Goal: Task Accomplishment & Management: Manage account settings

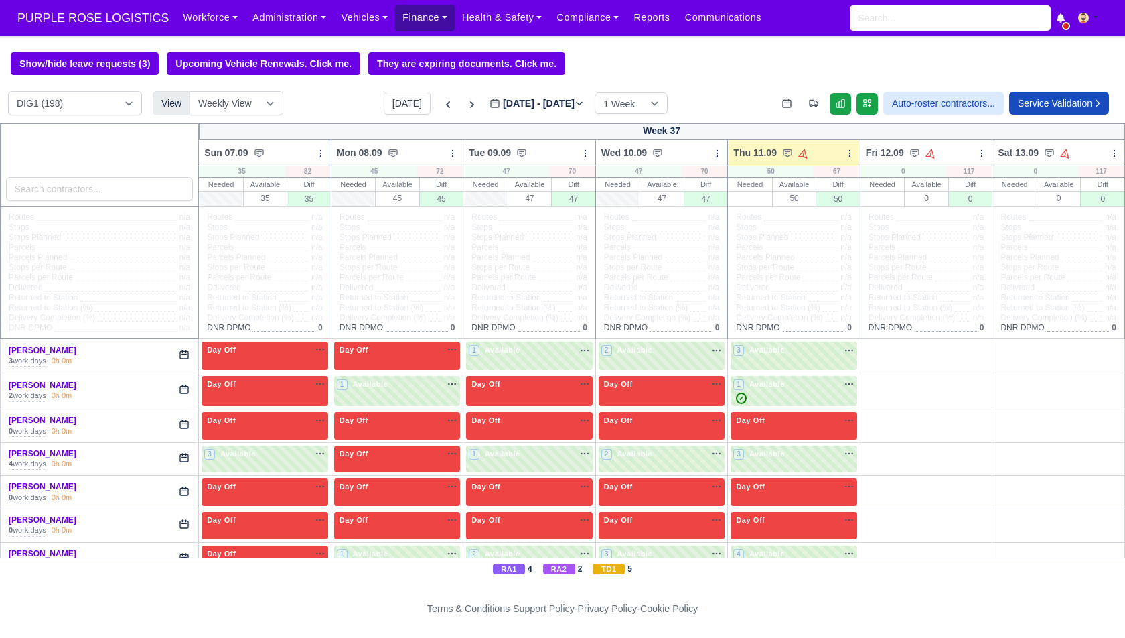
click at [425, 15] on link "Finance" at bounding box center [425, 18] width 60 height 26
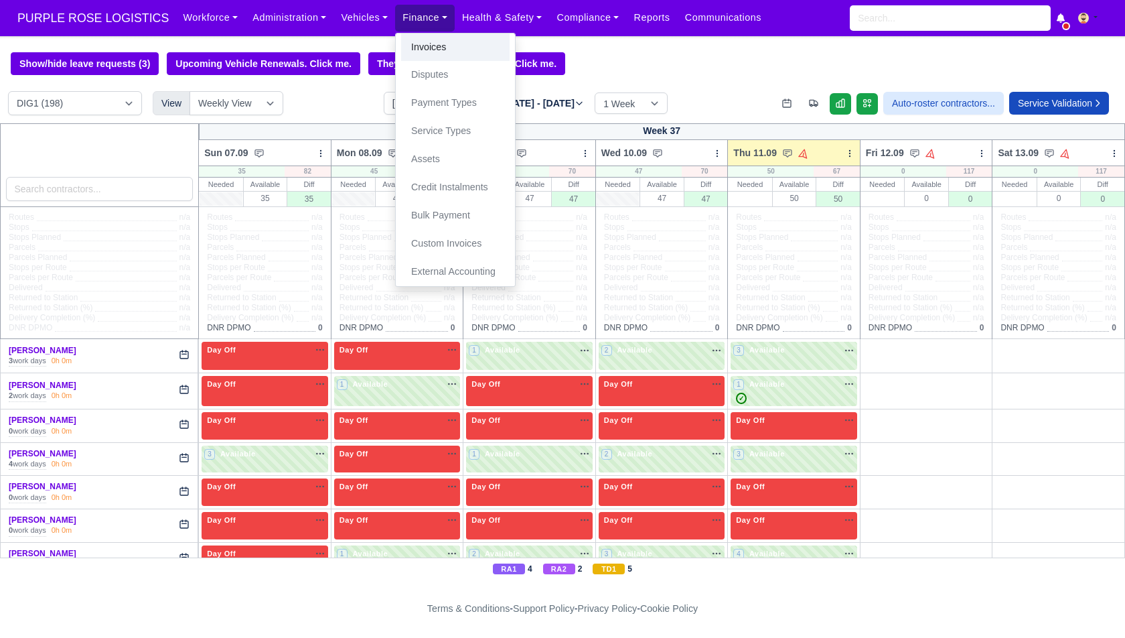
click at [446, 44] on link "Invoices" at bounding box center [455, 47] width 109 height 28
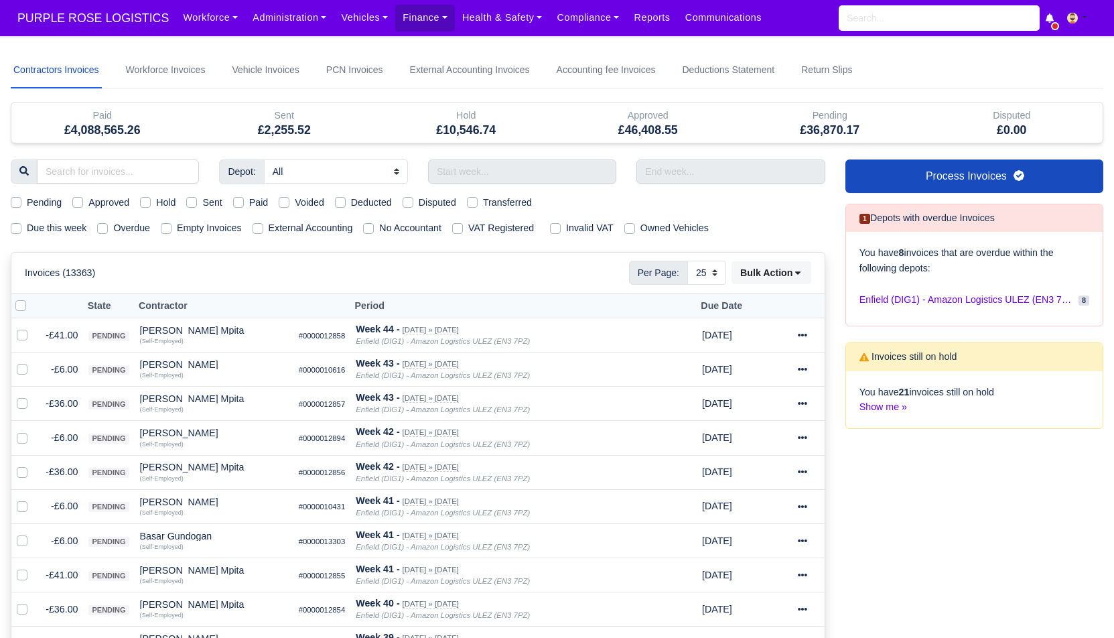
select select "25"
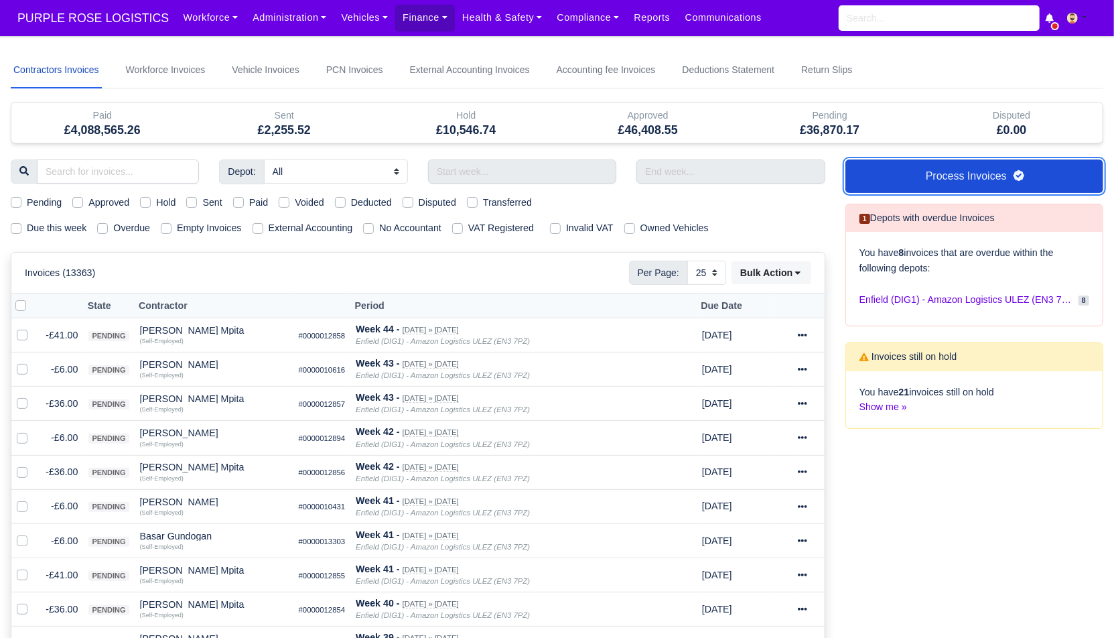
click at [1016, 186] on link "Process Invoices" at bounding box center [974, 175] width 258 height 33
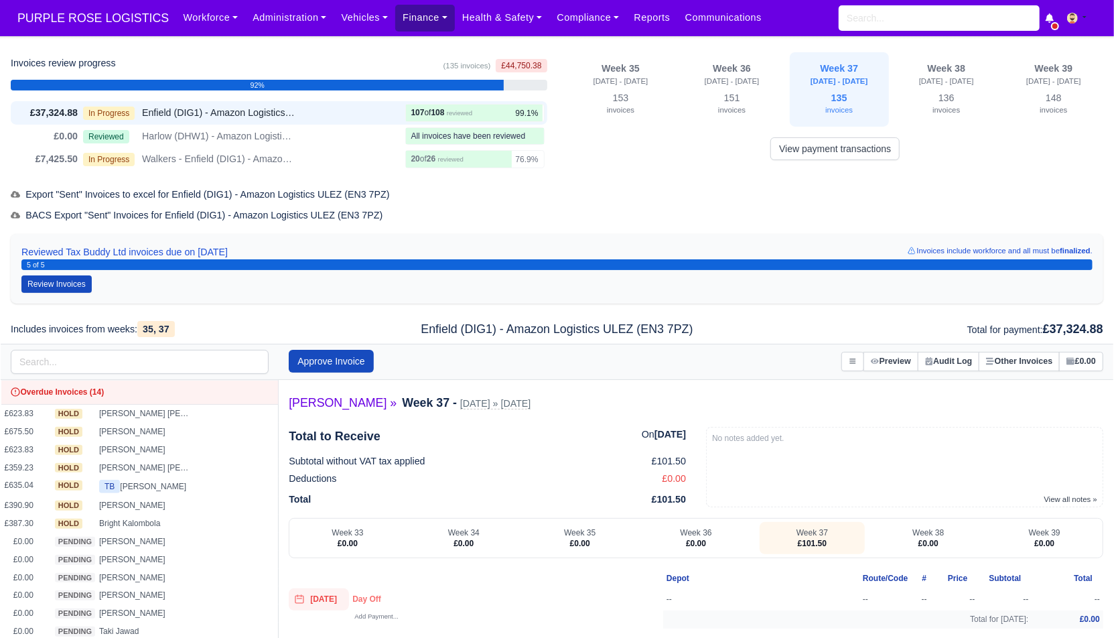
click at [415, 21] on link "Finance" at bounding box center [425, 18] width 60 height 26
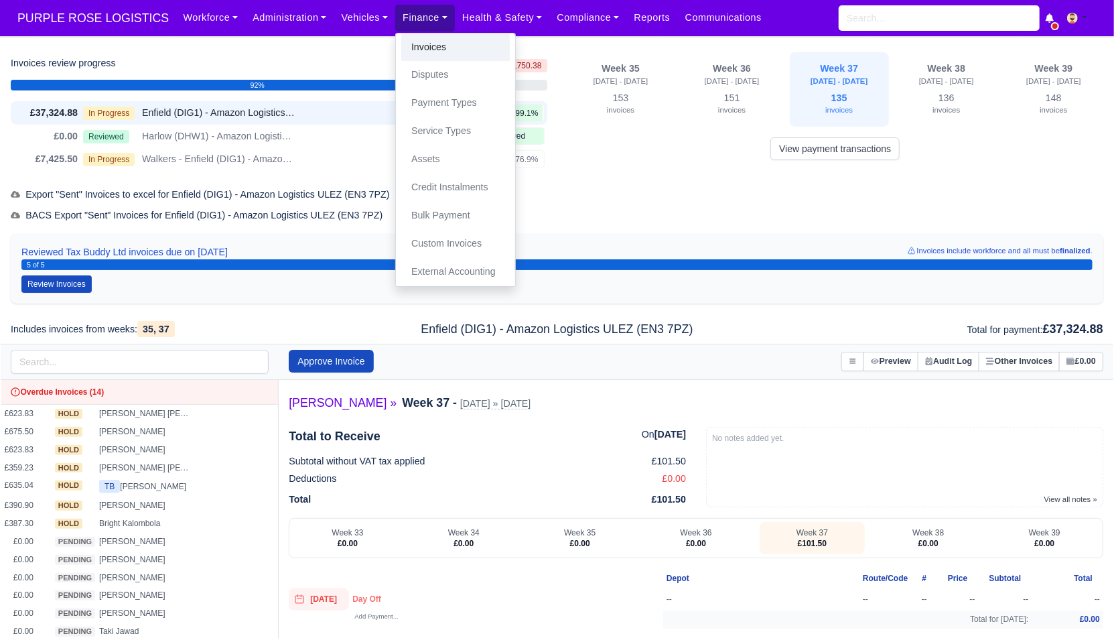
click at [416, 48] on link "Invoices" at bounding box center [455, 47] width 109 height 28
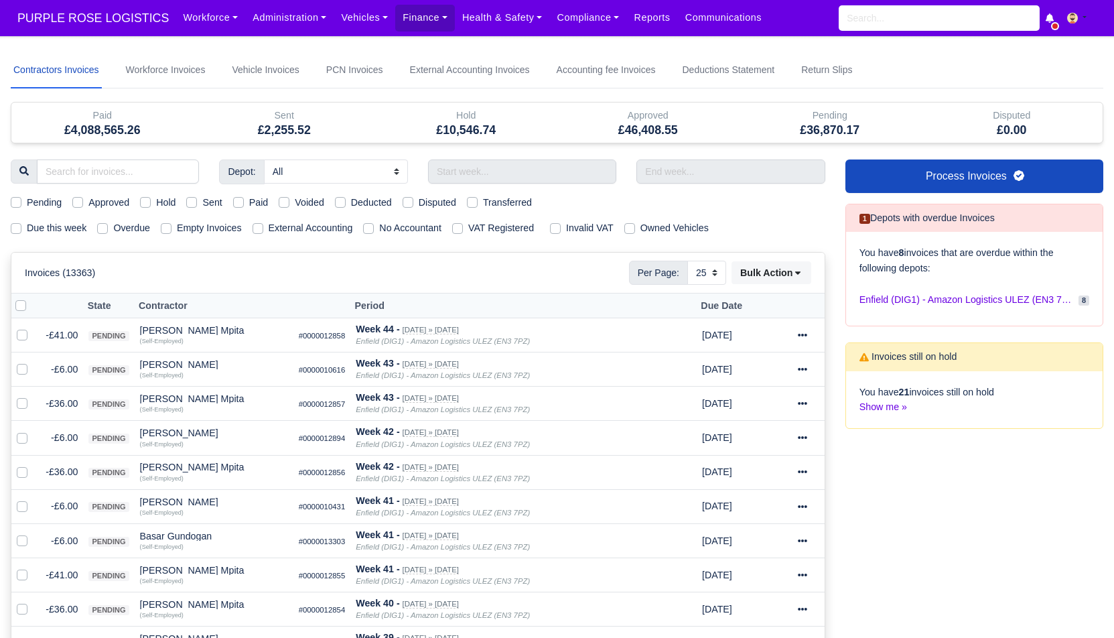
select select "25"
click at [78, 222] on label "Due this week" at bounding box center [57, 227] width 60 height 15
click at [21, 222] on input "Due this week" at bounding box center [16, 225] width 11 height 11
checkbox input "true"
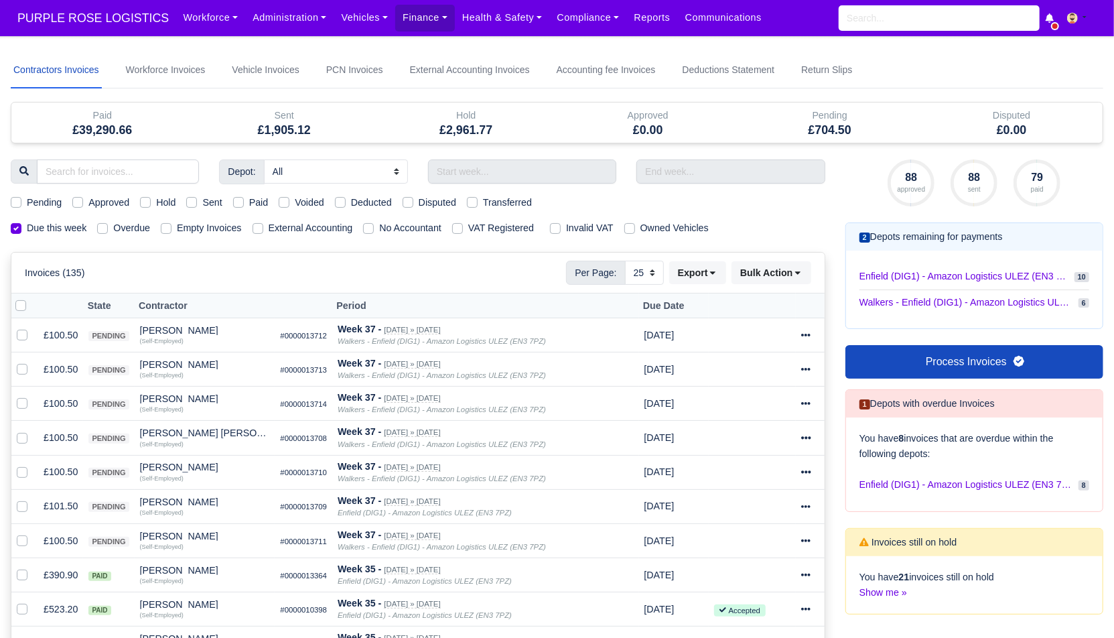
click at [210, 201] on label "Sent" at bounding box center [211, 202] width 19 height 15
click at [197, 201] on input "Sent" at bounding box center [191, 200] width 11 height 11
checkbox input "true"
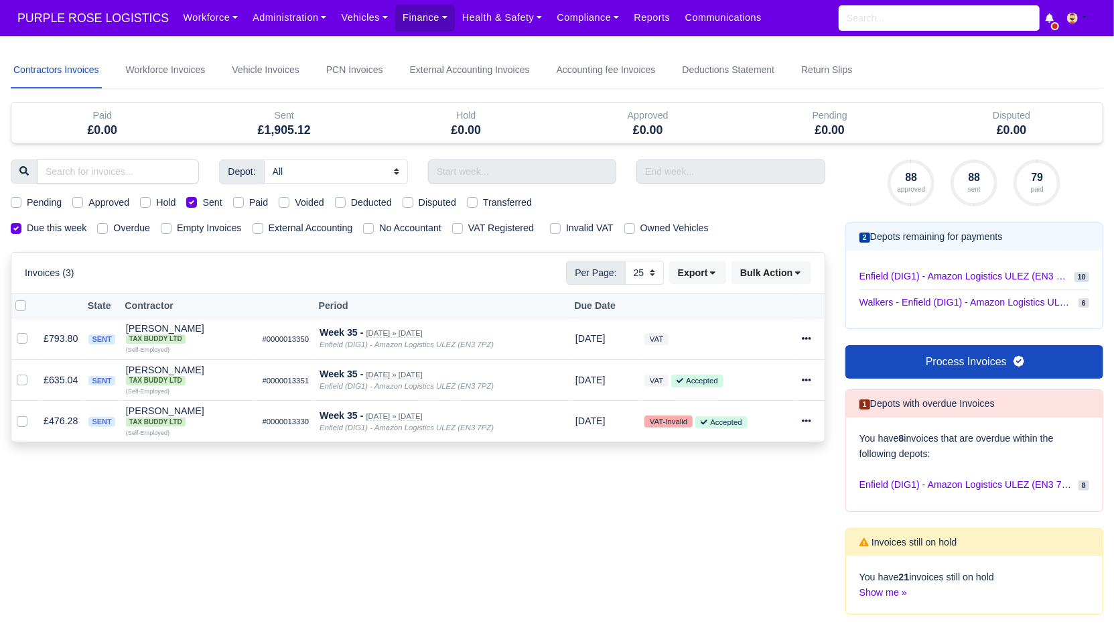
click at [316, 223] on label "External Accounting" at bounding box center [311, 227] width 84 height 15
click at [263, 223] on input "External Accounting" at bounding box center [258, 225] width 11 height 11
checkbox input "true"
click at [31, 298] on label at bounding box center [31, 298] width 0 height 0
click at [24, 299] on input "checkbox" at bounding box center [20, 303] width 11 height 11
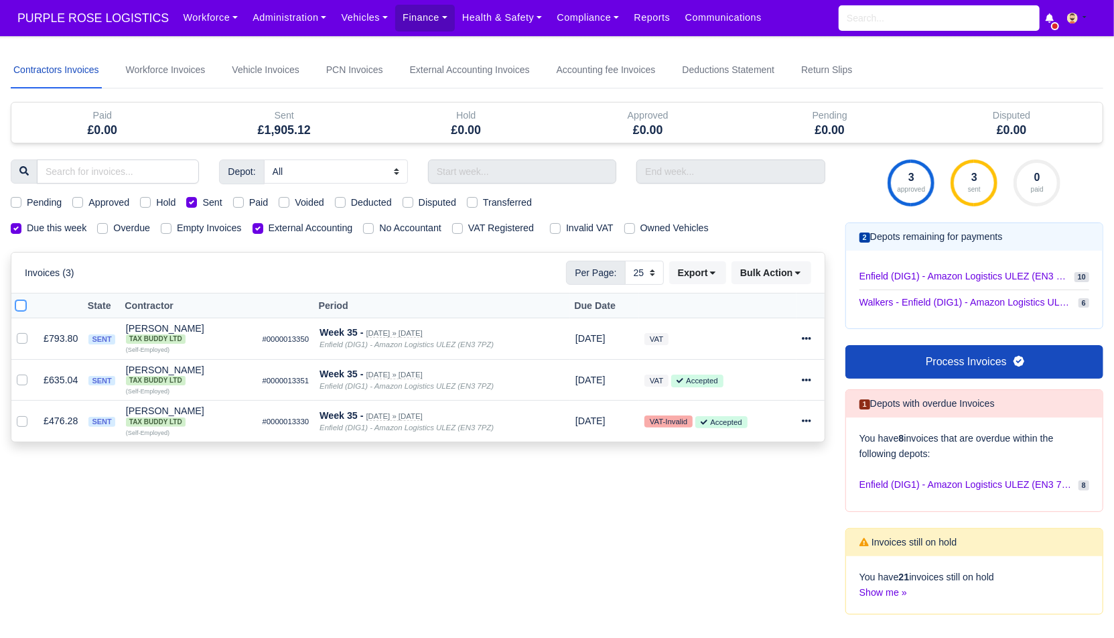
checkbox input "true"
click at [790, 263] on button "Bulk Action" at bounding box center [772, 272] width 80 height 23
click at [734, 397] on div "Pay" at bounding box center [752, 399] width 119 height 21
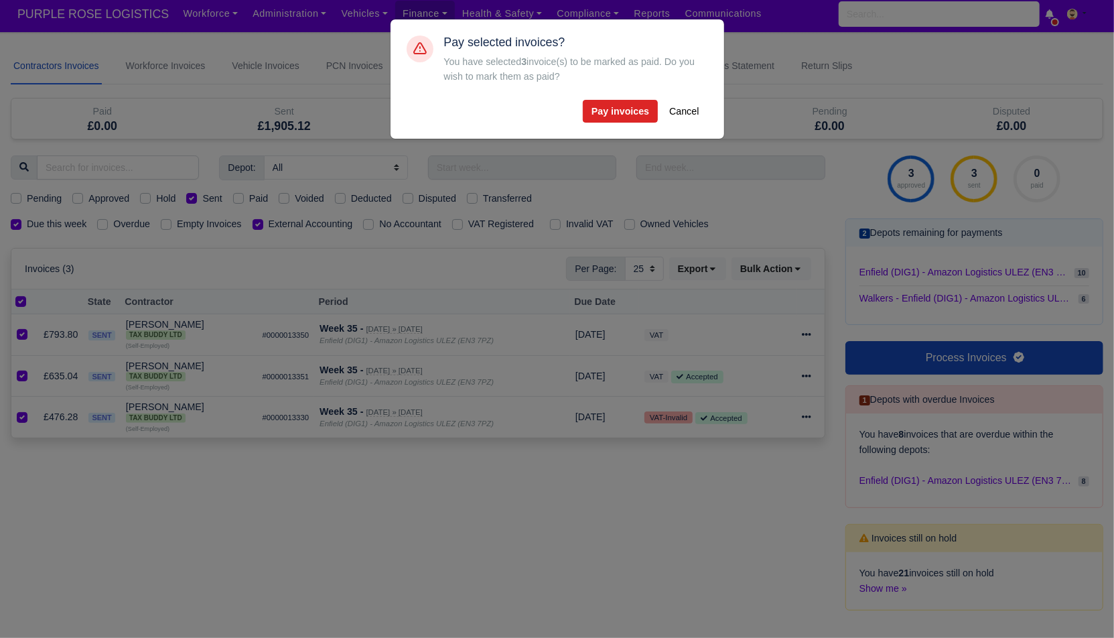
scroll to position [3, 0]
click at [642, 100] on button "Pay invoices" at bounding box center [620, 111] width 75 height 23
